Goal: Task Accomplishment & Management: Manage account settings

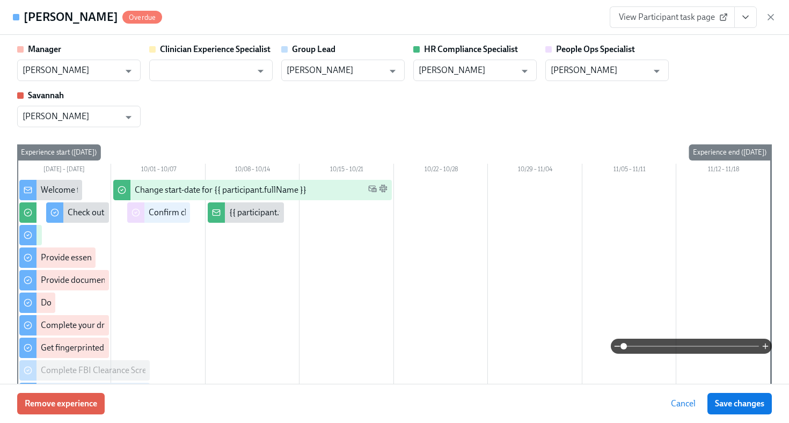
click at [775, 16] on icon "button" at bounding box center [770, 17] width 11 height 11
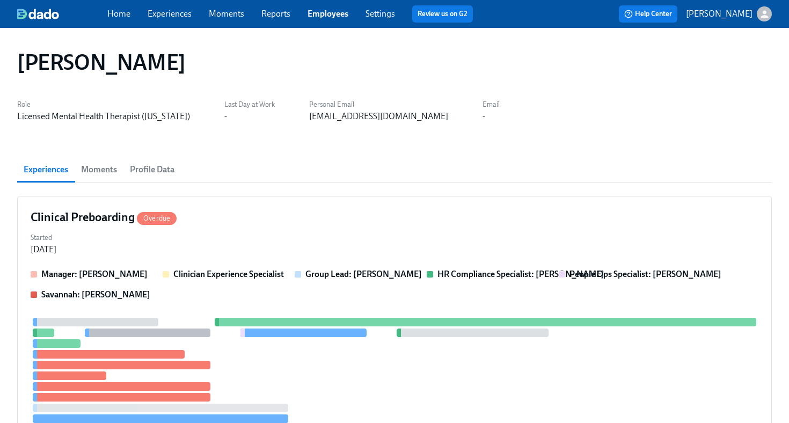
click at [333, 18] on link "Employees" at bounding box center [327, 14] width 41 height 10
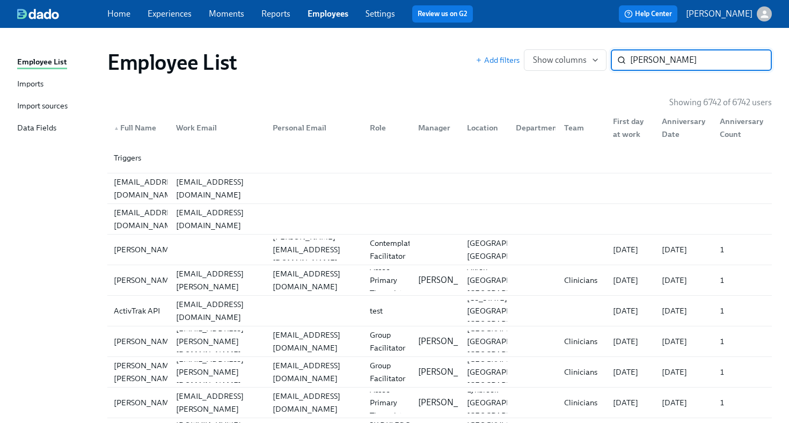
type input "evonne"
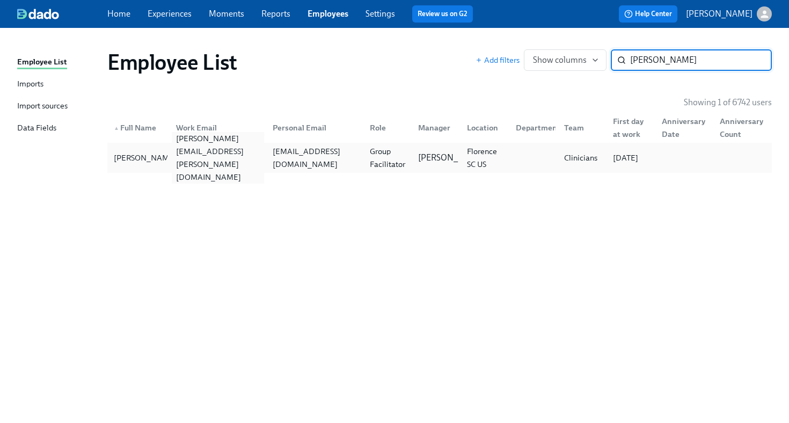
click at [230, 159] on div "evonne.young@charliehealth.com" at bounding box center [218, 158] width 93 height 52
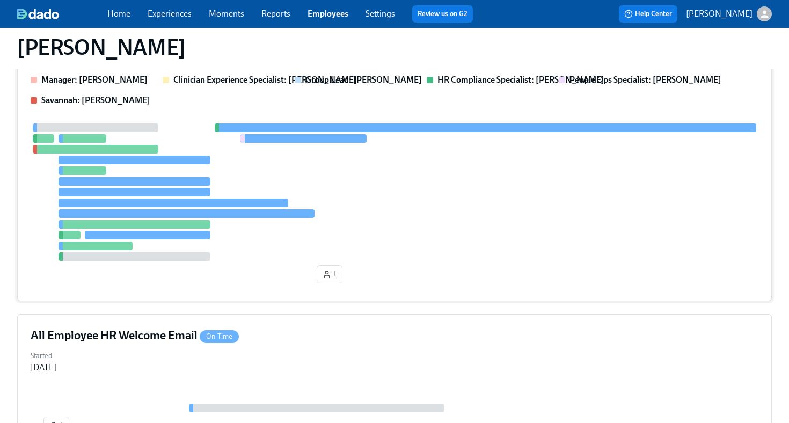
scroll to position [297, 0]
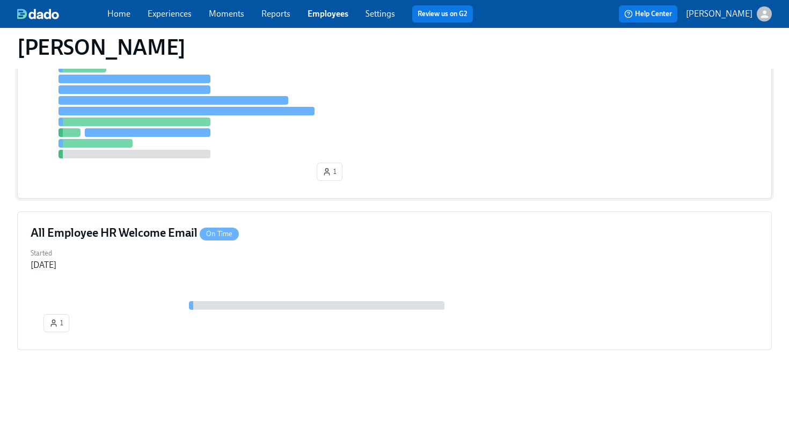
click at [257, 178] on div "1" at bounding box center [395, 103] width 728 height 164
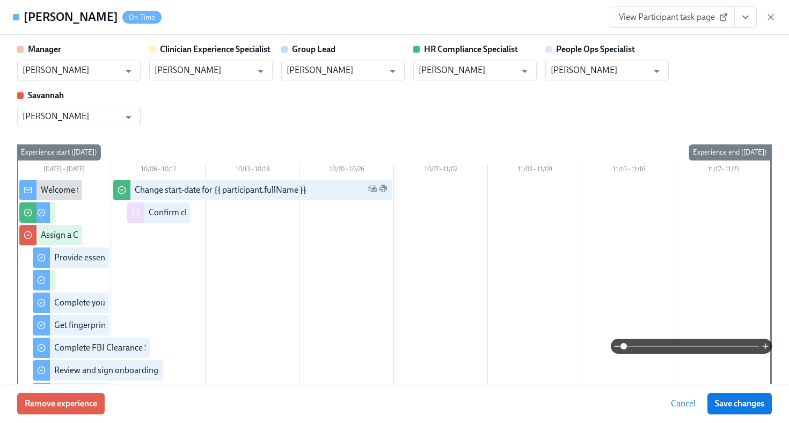
click at [751, 20] on button "View task page" at bounding box center [745, 16] width 23 height 21
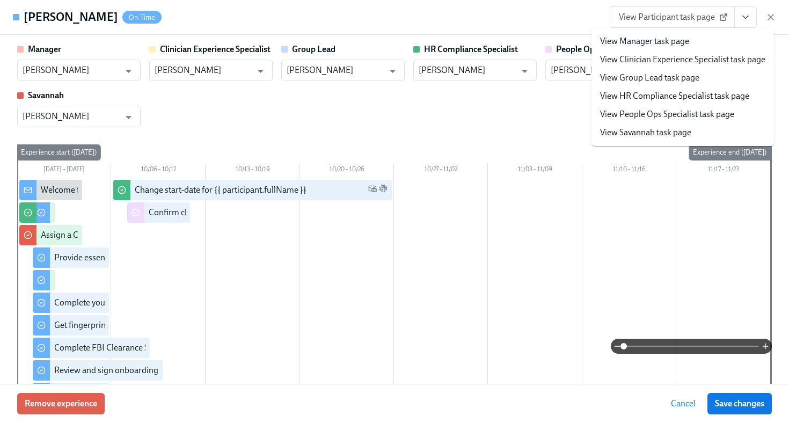
click at [699, 99] on link "View HR Compliance Specialist task page" at bounding box center [674, 96] width 149 height 12
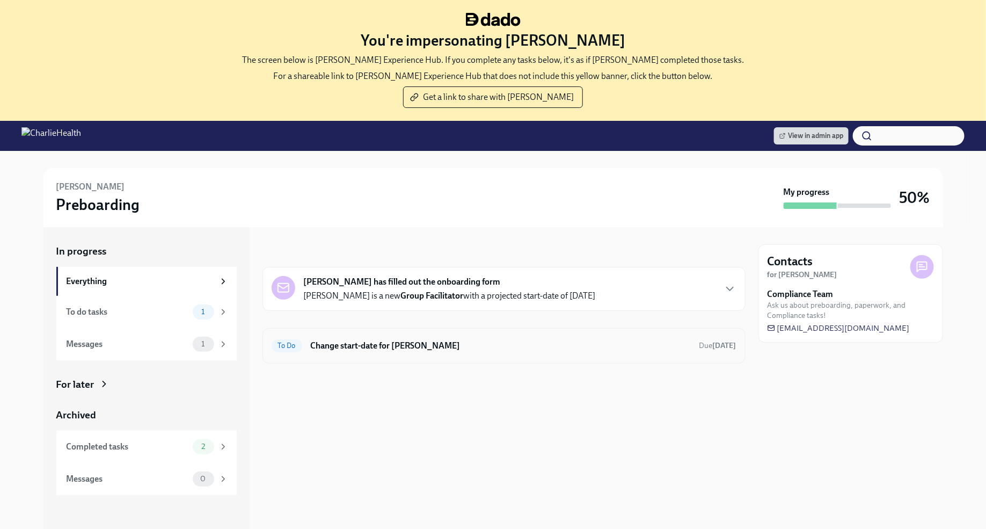
click at [408, 340] on h6 "Change start-date for [PERSON_NAME]" at bounding box center [501, 346] width 380 height 12
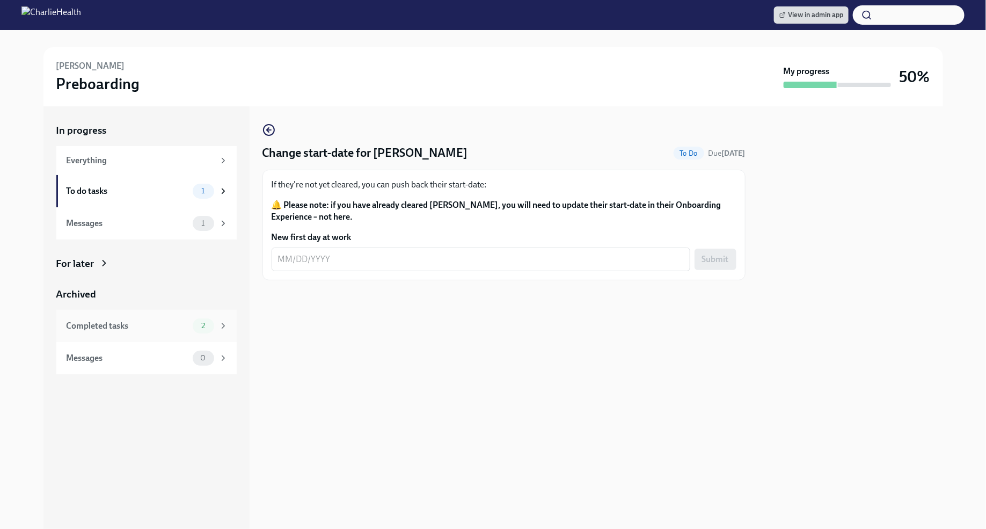
click at [198, 328] on span "2" at bounding box center [203, 325] width 17 height 8
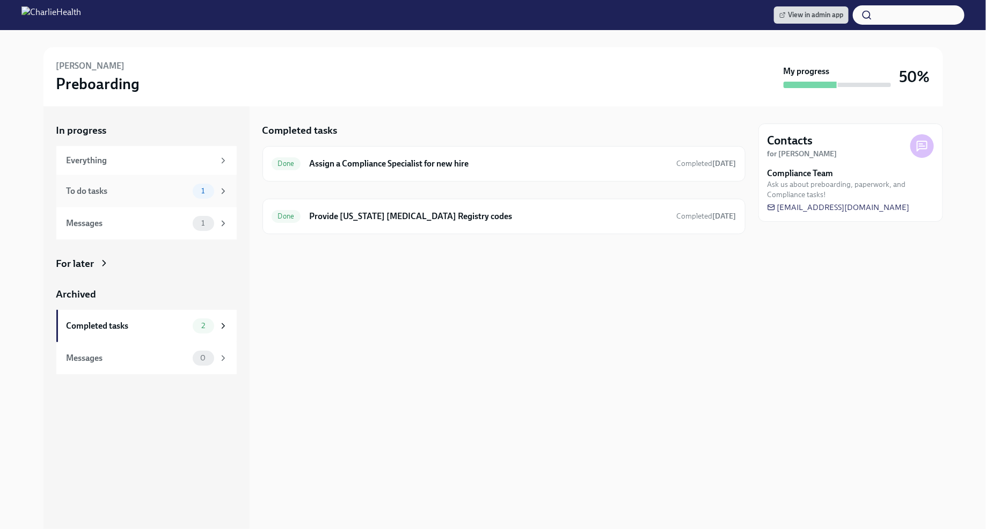
click at [160, 193] on div "To do tasks" at bounding box center [128, 191] width 122 height 12
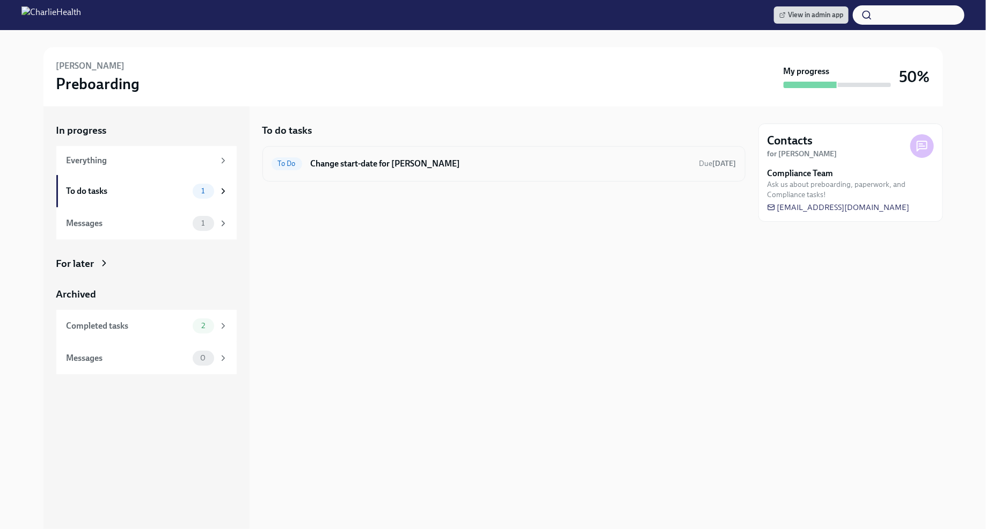
click at [406, 164] on h6 "Change start-date for [PERSON_NAME]" at bounding box center [501, 164] width 380 height 12
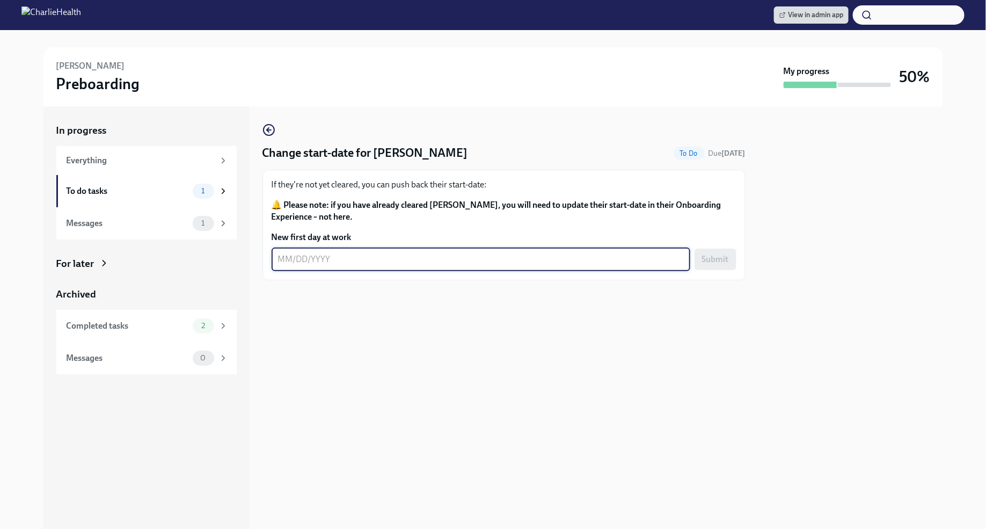
click at [283, 254] on textarea "New first day at work" at bounding box center [481, 259] width 406 height 13
type textarea "[DATE]"
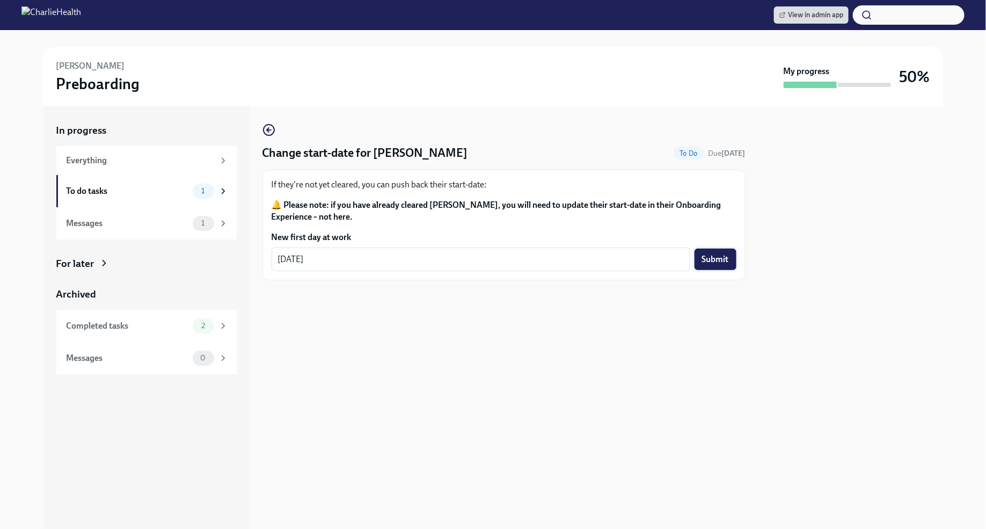
click at [727, 259] on span "Submit" at bounding box center [715, 259] width 27 height 11
